Goal: Task Accomplishment & Management: Use online tool/utility

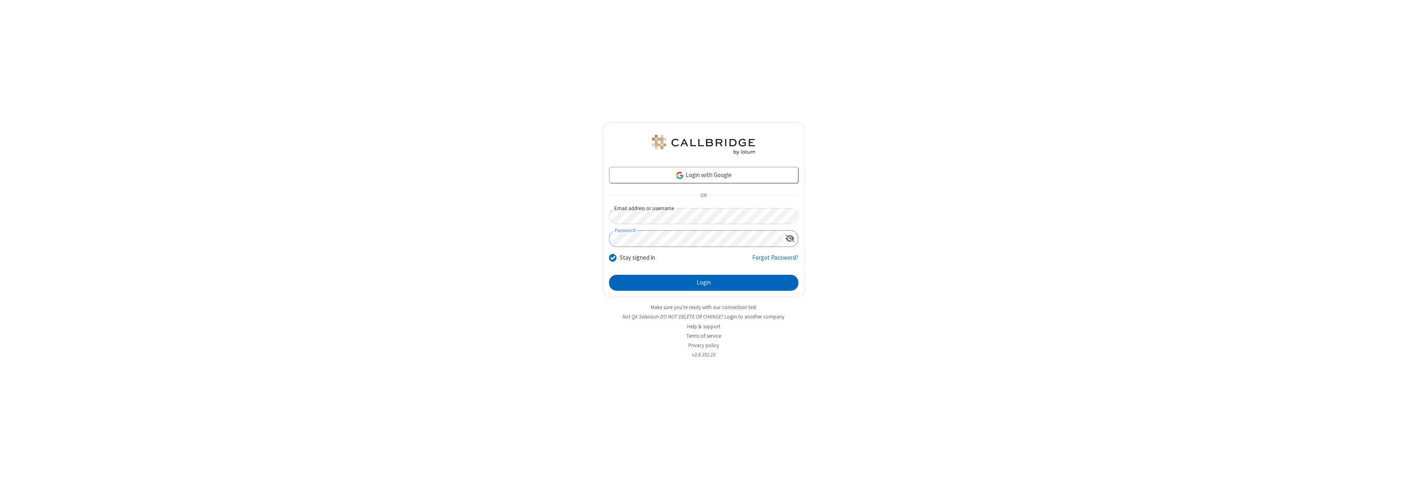
click at [704, 283] on button "Login" at bounding box center [703, 283] width 189 height 16
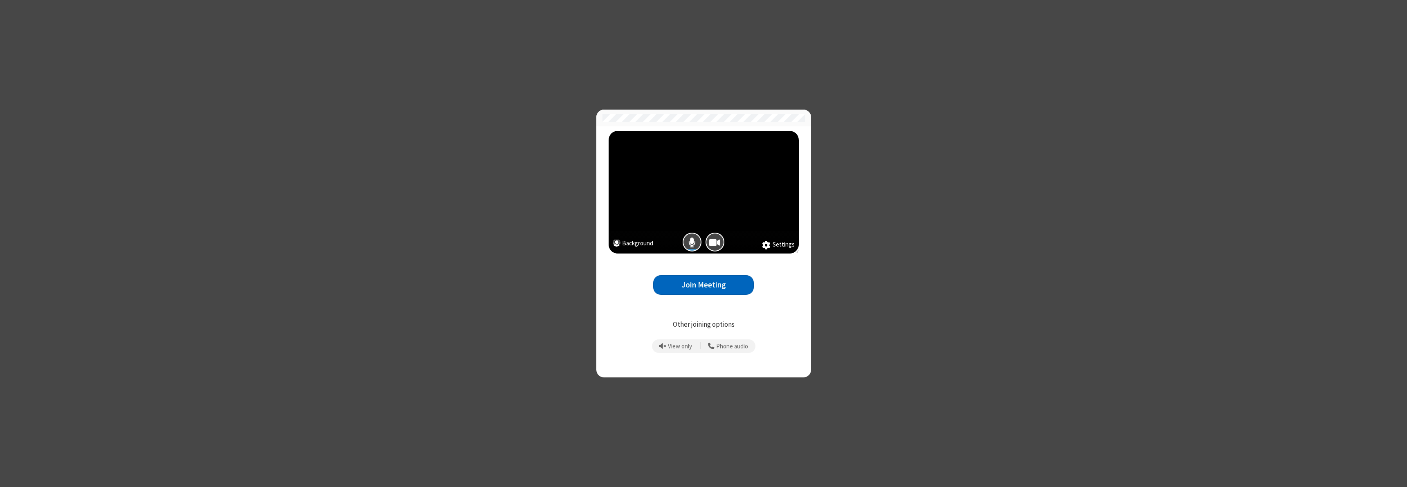
click at [704, 285] on button "Join Meeting" at bounding box center [703, 285] width 101 height 20
